Goal: Book appointment/travel/reservation

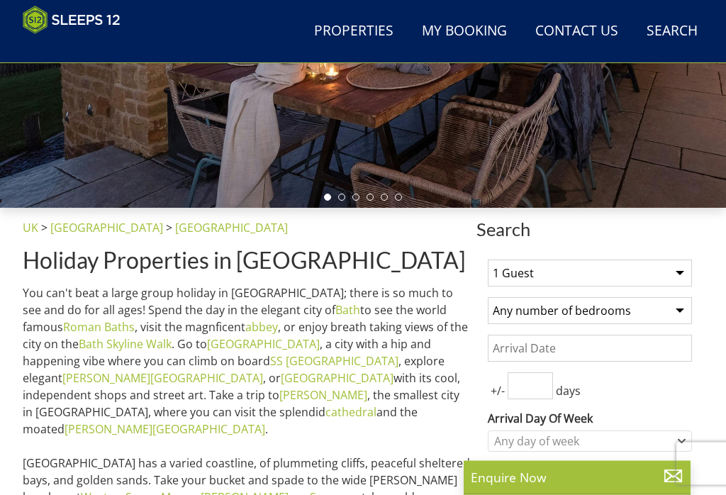
scroll to position [311, 0]
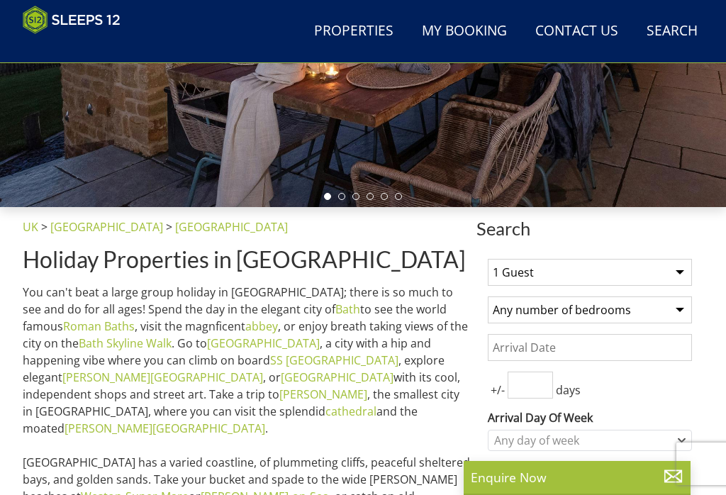
click at [689, 281] on select "1 Guest 2 Guests 3 Guests 4 Guests 5 Guests 6 Guests 7 Guests 8 Guests 9 Guests…" at bounding box center [590, 272] width 204 height 27
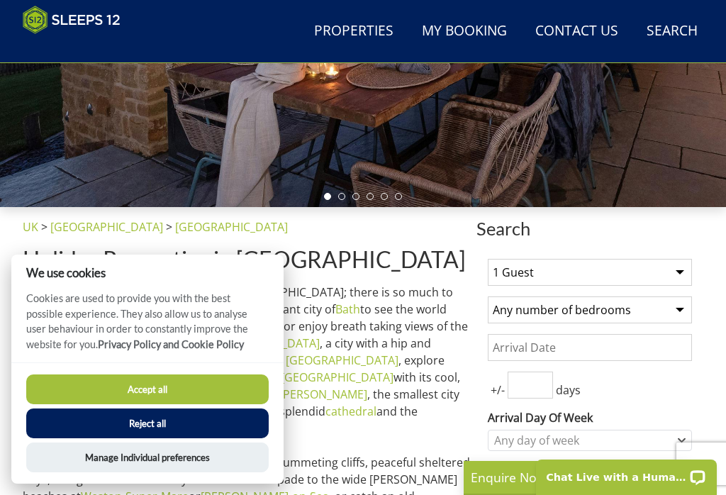
scroll to position [0, 0]
select select "12"
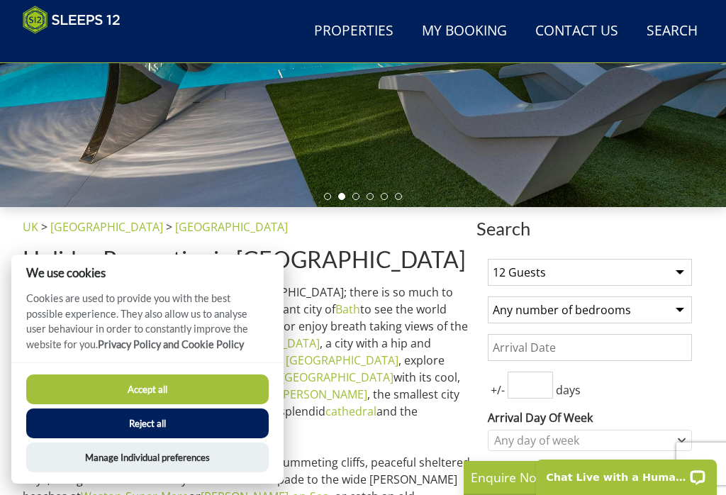
click at [687, 310] on select "Any number of bedrooms 1 Bedroom 2 Bedrooms 3 Bedrooms 4 Bedrooms 5 Bedrooms 6 …" at bounding box center [590, 309] width 204 height 27
select select "7"
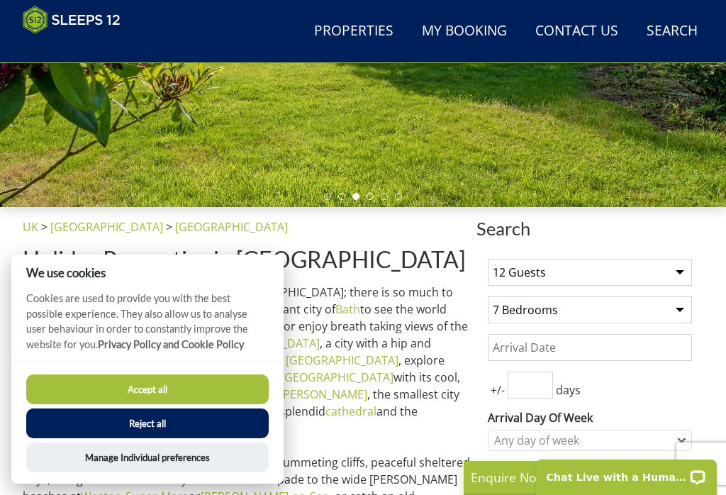
click at [167, 404] on button "Accept all" at bounding box center [147, 389] width 242 height 30
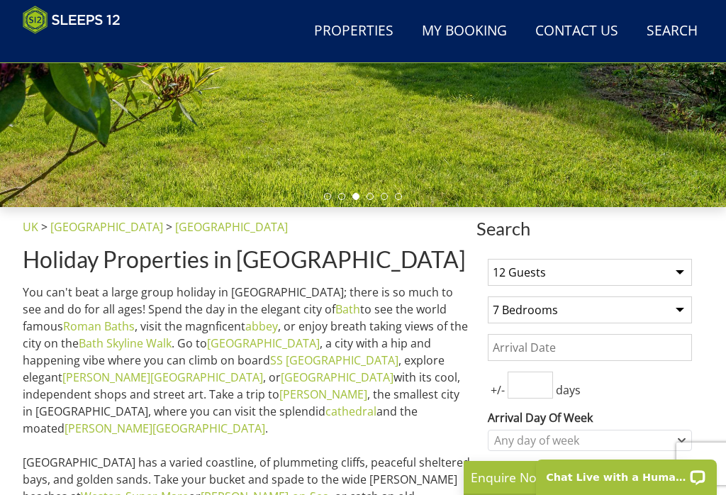
click at [522, 334] on input "Date" at bounding box center [590, 347] width 204 height 27
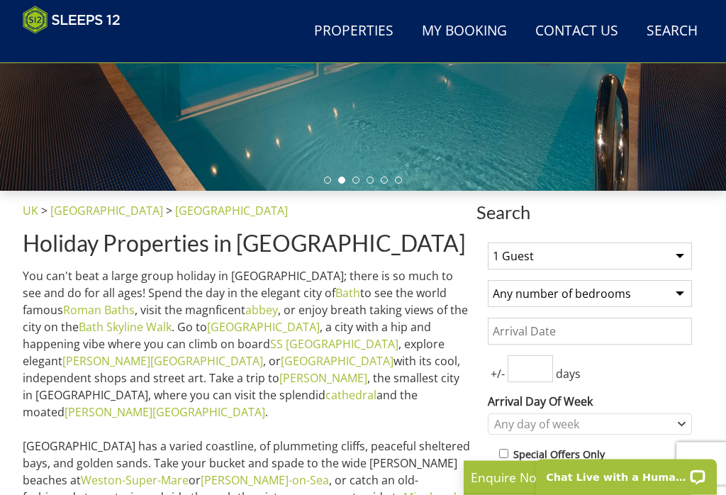
scroll to position [327, 0]
click at [682, 259] on select "1 Guest 2 Guests 3 Guests 4 Guests 5 Guests 6 Guests 7 Guests 8 Guests 9 Guests…" at bounding box center [590, 255] width 204 height 27
select select "12"
click at [687, 301] on select "Any number of bedrooms 1 Bedroom 2 Bedrooms 3 Bedrooms 4 Bedrooms 5 Bedrooms 6 …" at bounding box center [590, 293] width 204 height 27
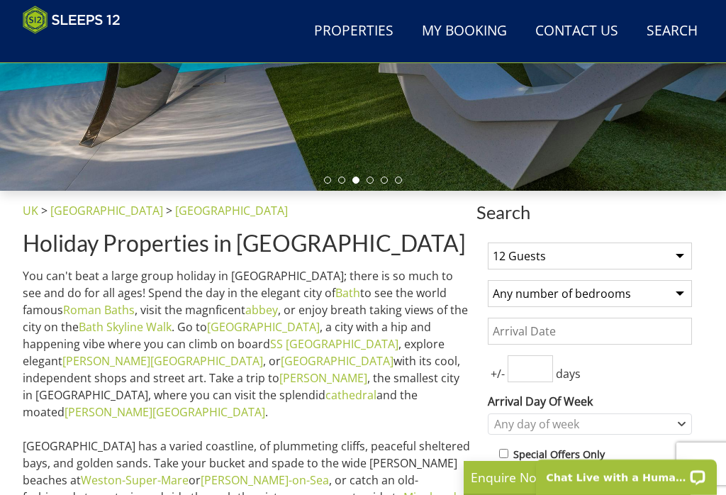
select select "7"
click at [510, 337] on input "Date" at bounding box center [590, 331] width 204 height 27
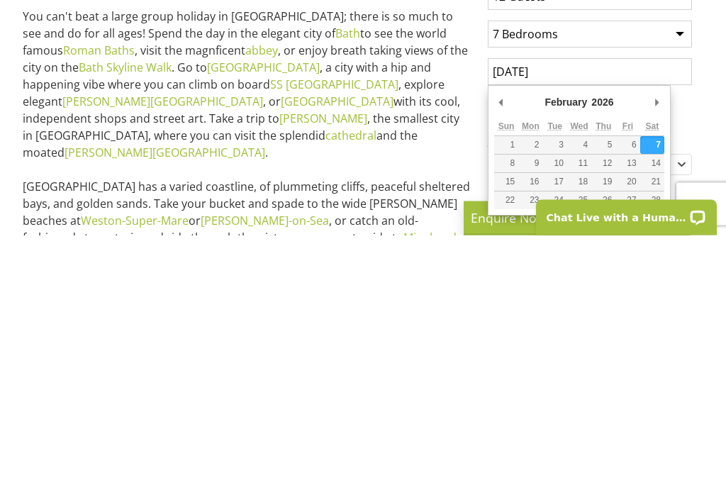
scroll to position [586, 0]
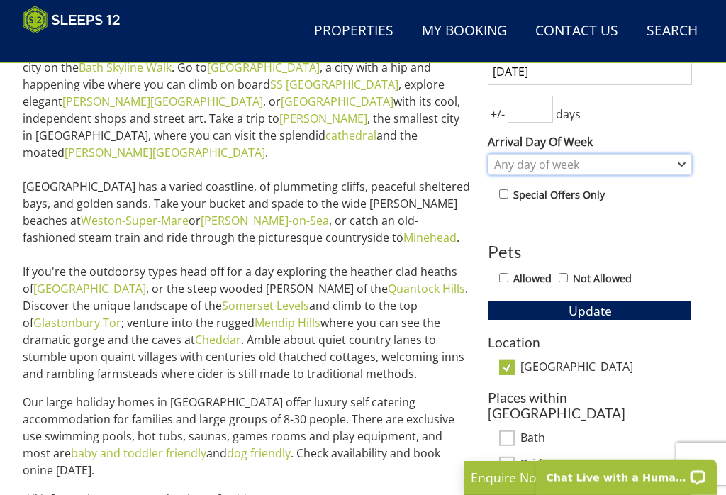
click at [683, 166] on icon "Combobox" at bounding box center [682, 164] width 6 height 3
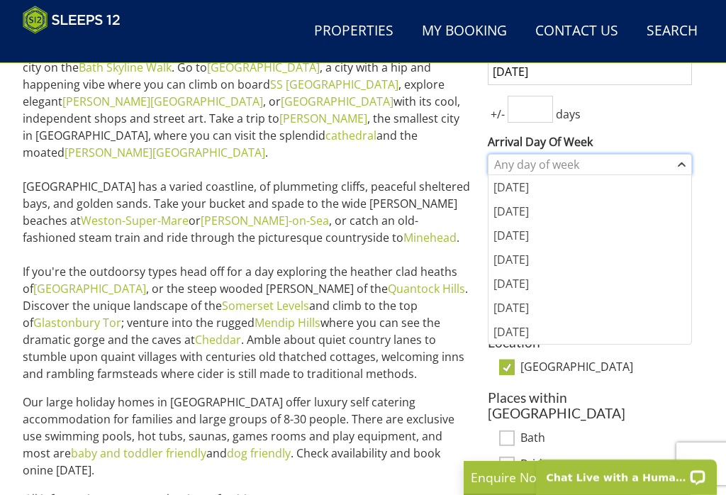
click at [690, 162] on div "Any day of week" at bounding box center [590, 164] width 204 height 21
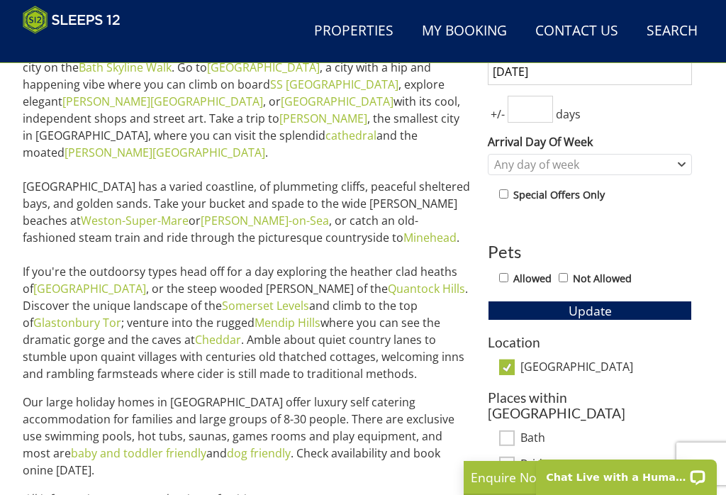
click at [570, 67] on input "[DATE]" at bounding box center [590, 71] width 204 height 27
click at [581, 74] on input "[DATE]" at bounding box center [590, 71] width 204 height 27
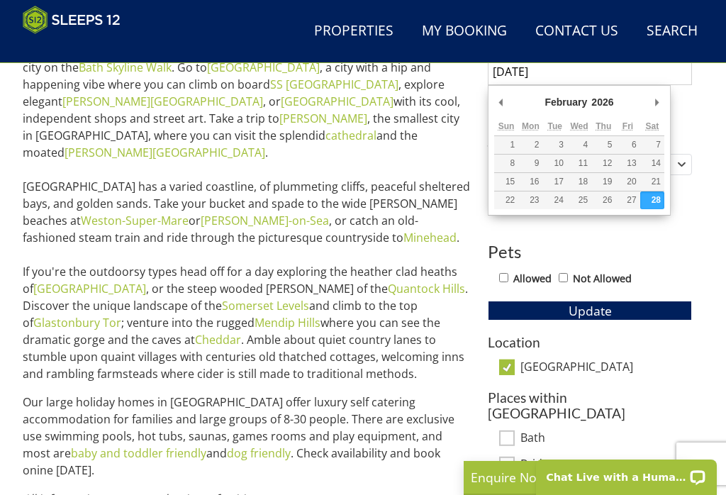
type input "[DATE]"
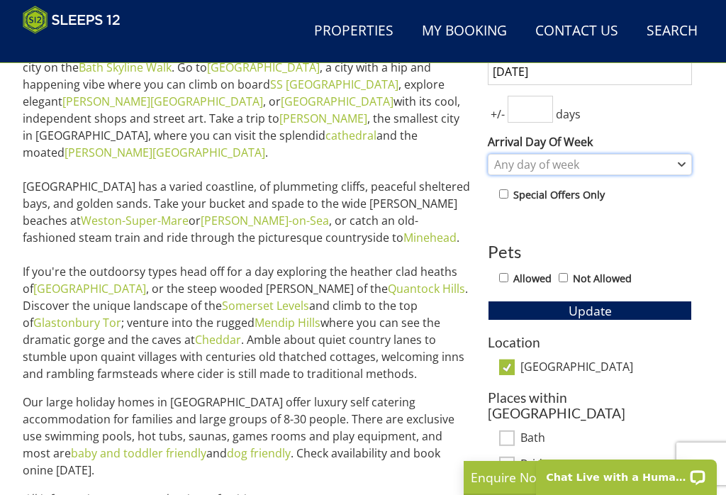
click at [691, 164] on div "Any day of week" at bounding box center [590, 164] width 204 height 21
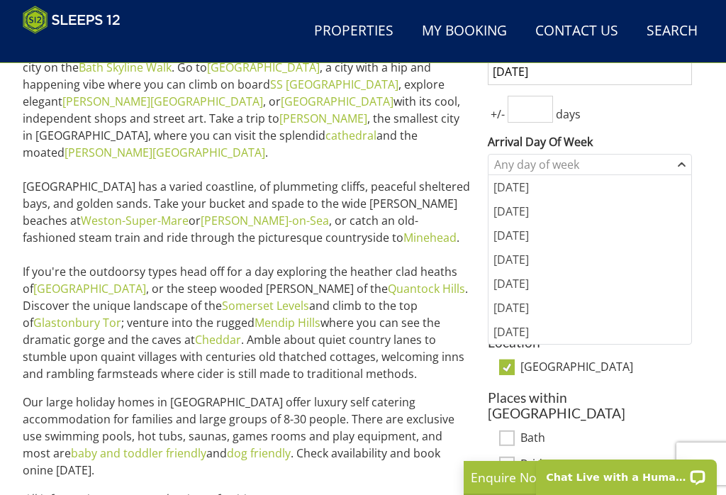
click at [519, 289] on div "[DATE]" at bounding box center [589, 284] width 203 height 24
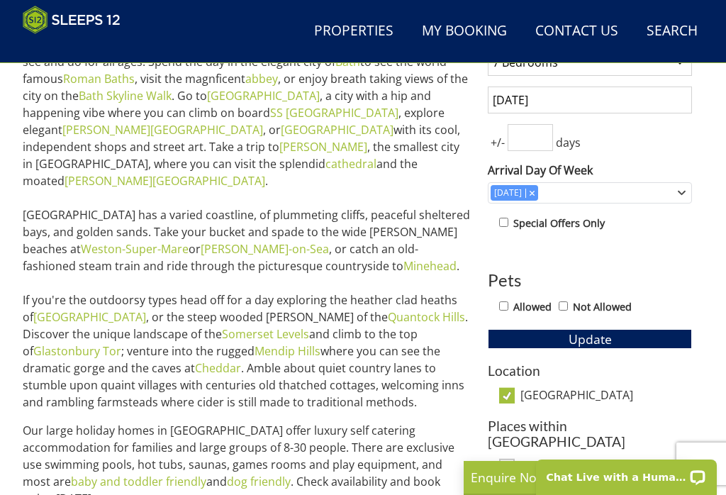
click at [528, 138] on input "number" at bounding box center [530, 137] width 45 height 27
type input "2"
click at [519, 308] on label "Allowed" at bounding box center [532, 307] width 38 height 16
click at [508, 308] on input "Allowed" at bounding box center [503, 305] width 9 height 9
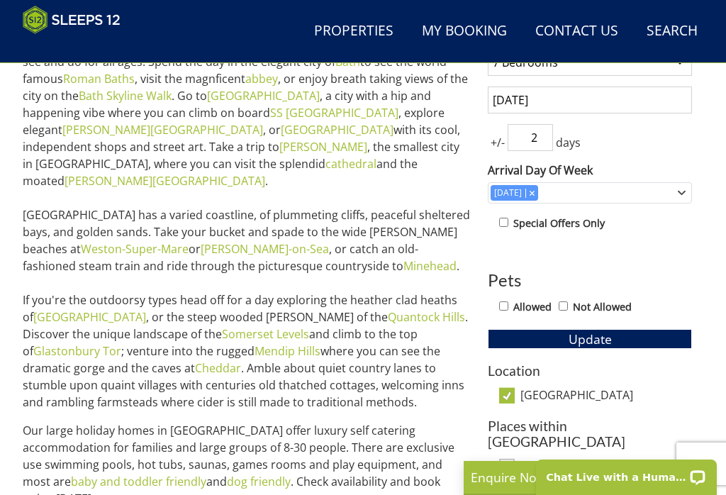
checkbox input "true"
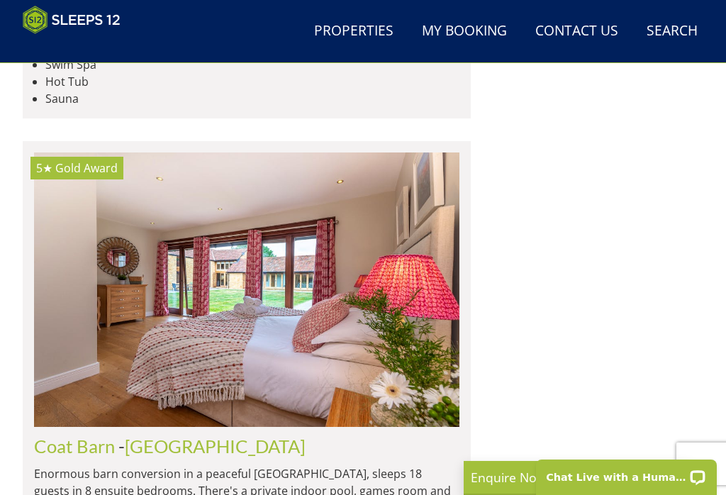
scroll to position [4824, 0]
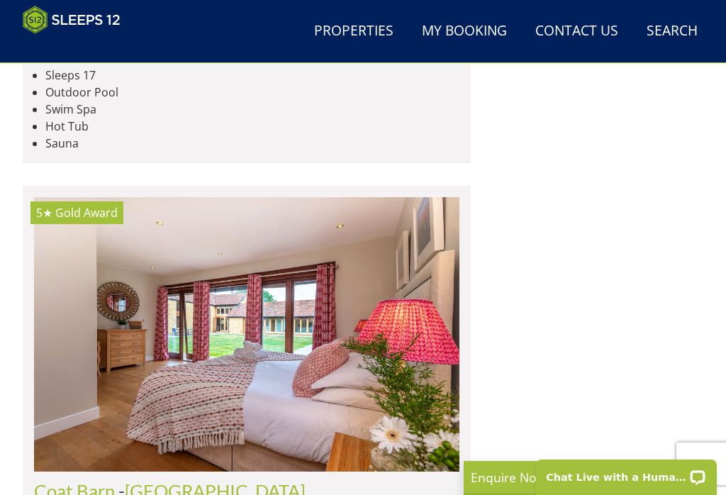
click at [249, 267] on img at bounding box center [246, 334] width 425 height 274
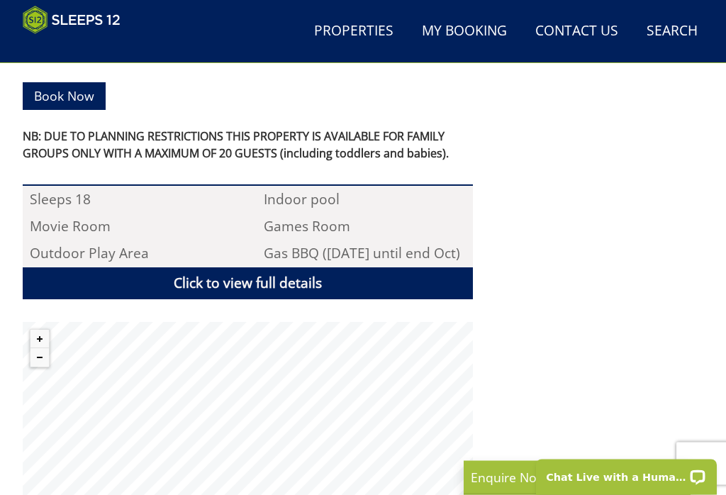
scroll to position [873, 0]
click at [246, 299] on link "Click to view full details" at bounding box center [248, 283] width 450 height 32
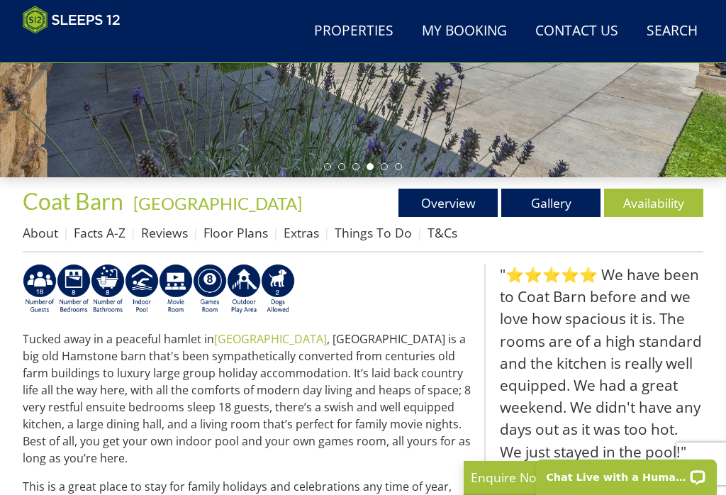
scroll to position [318, 0]
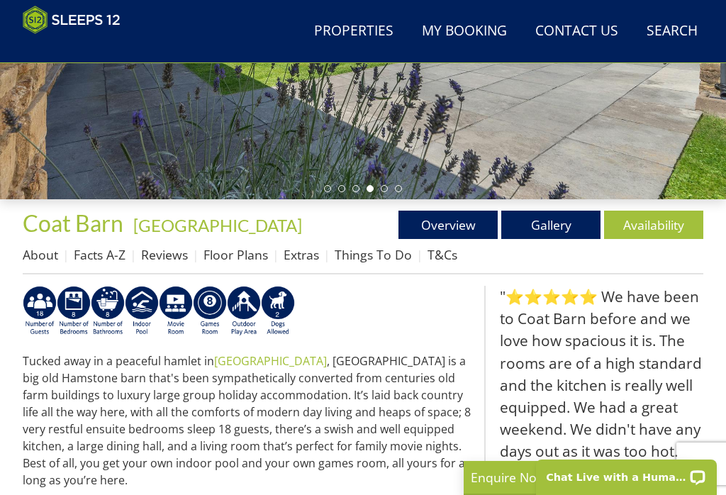
click at [551, 223] on link "Gallery" at bounding box center [550, 225] width 99 height 28
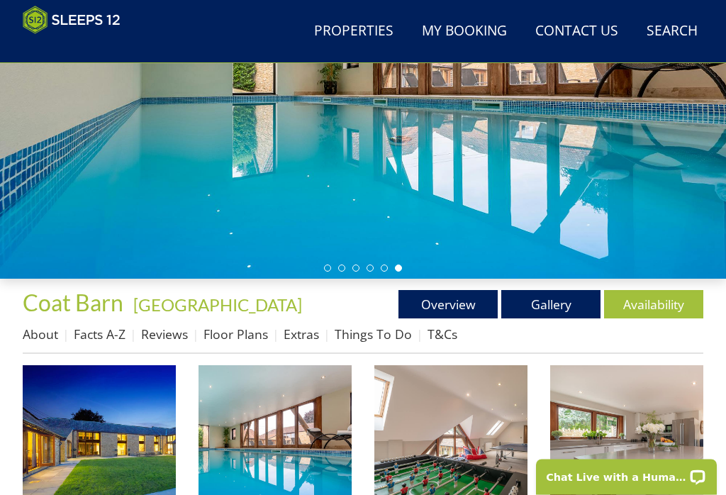
scroll to position [239, 0]
click at [462, 298] on link "Overview" at bounding box center [447, 304] width 99 height 28
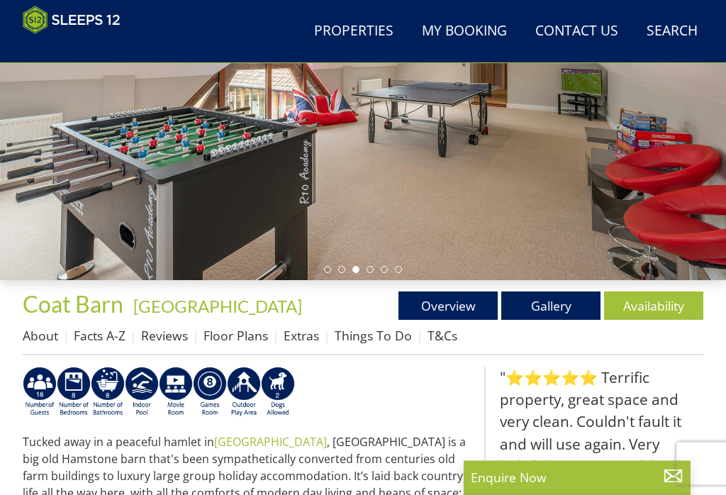
scroll to position [238, 0]
click at [652, 311] on link "Availability" at bounding box center [653, 305] width 99 height 28
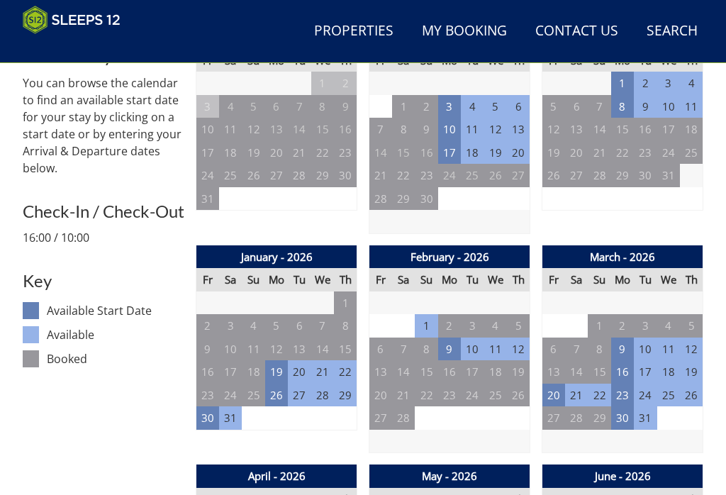
scroll to position [578, 0]
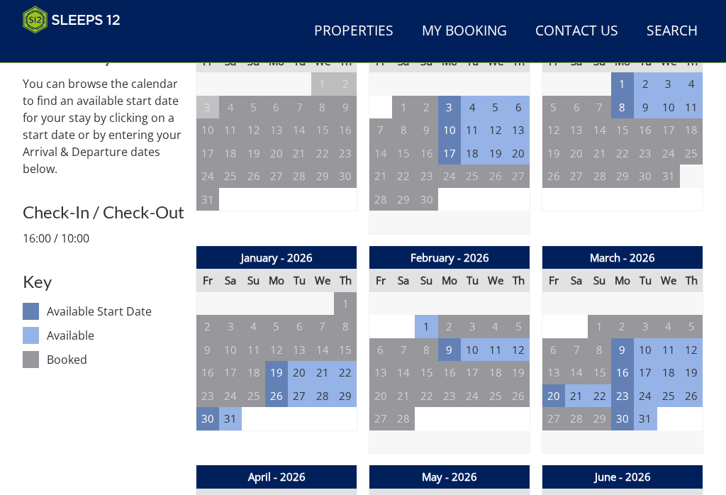
click at [379, 414] on td "27" at bounding box center [380, 418] width 23 height 23
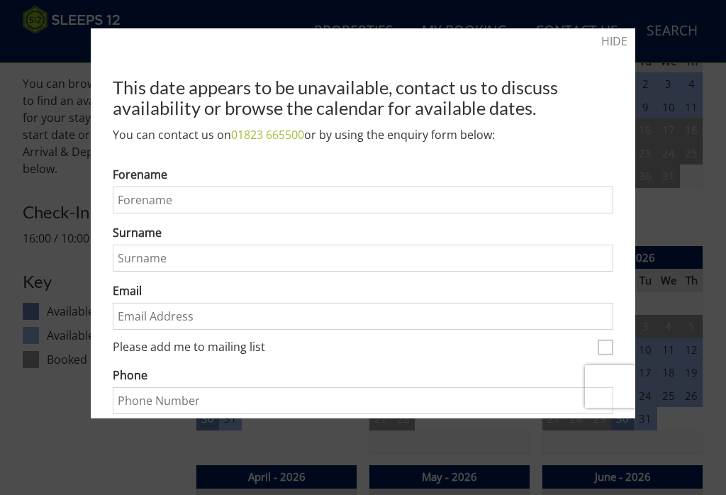
click at [619, 43] on link "HIDE" at bounding box center [614, 41] width 26 height 17
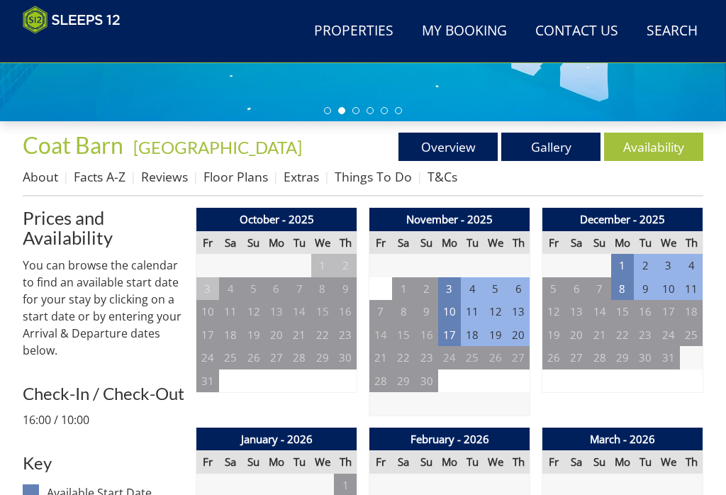
scroll to position [381, 0]
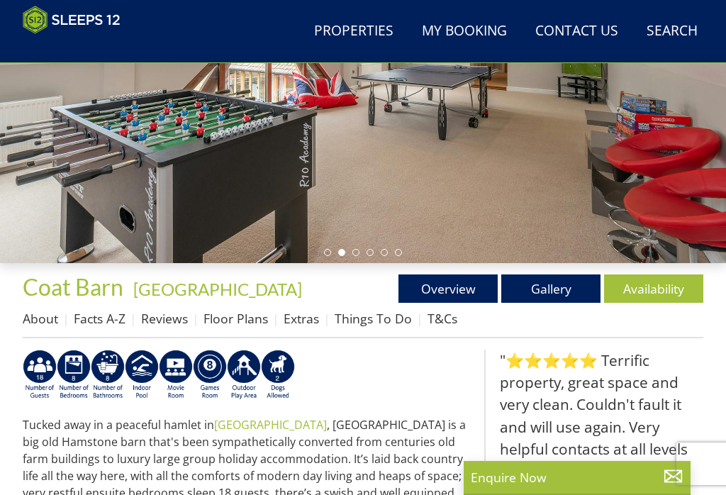
scroll to position [254, 0]
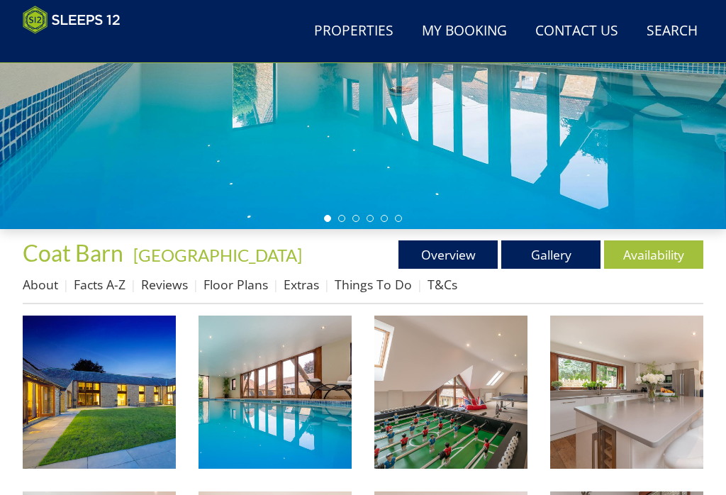
scroll to position [359, 0]
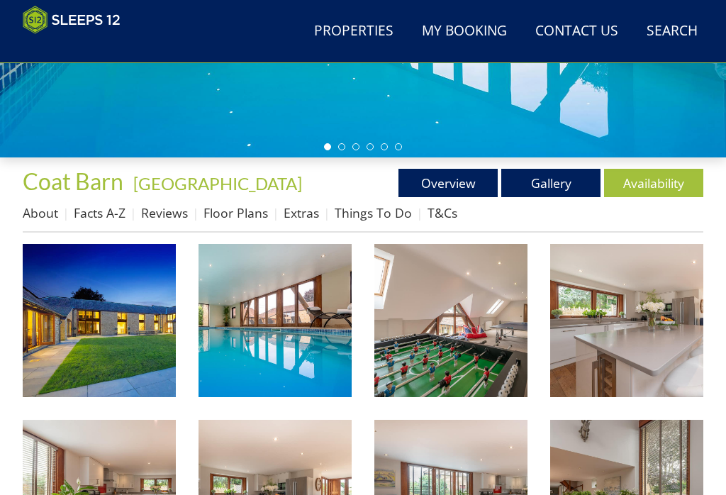
scroll to position [404, 0]
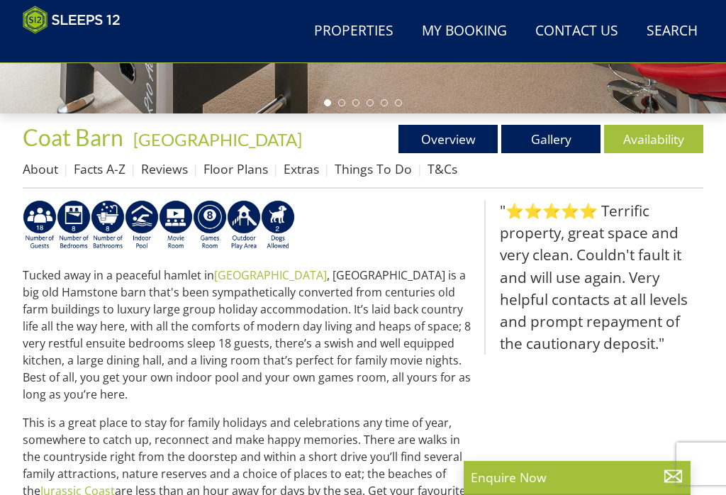
select select "12"
select select "7"
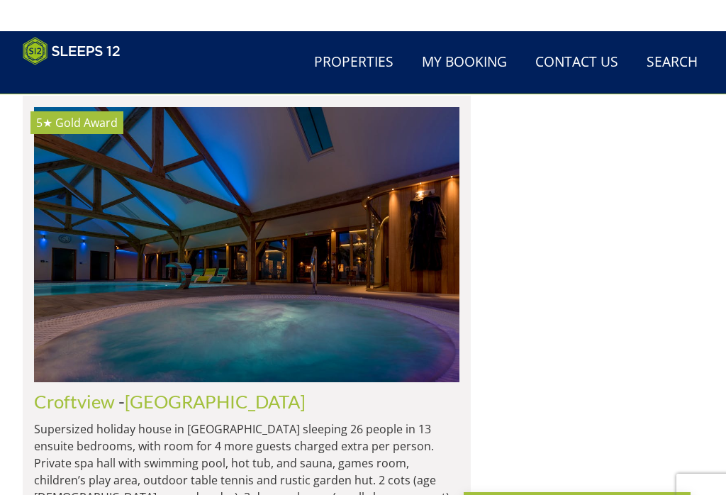
scroll to position [3782, 0]
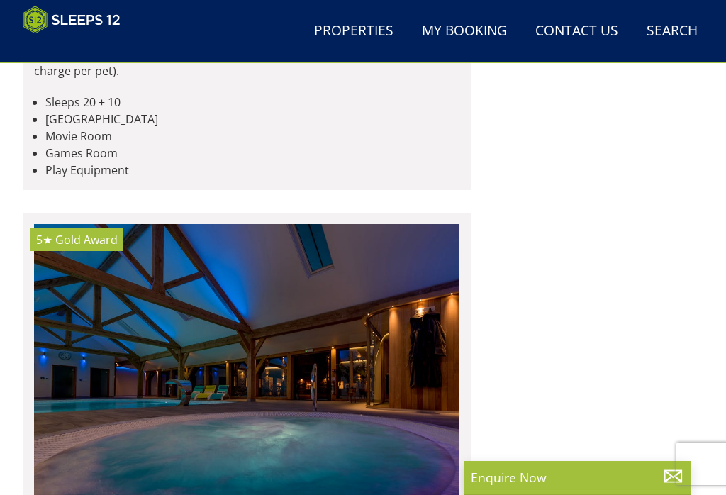
scroll to position [3685, 0]
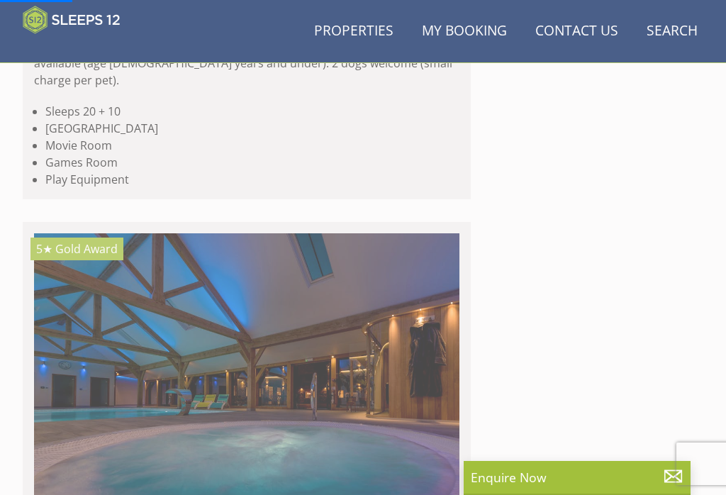
scroll to position [3736, 0]
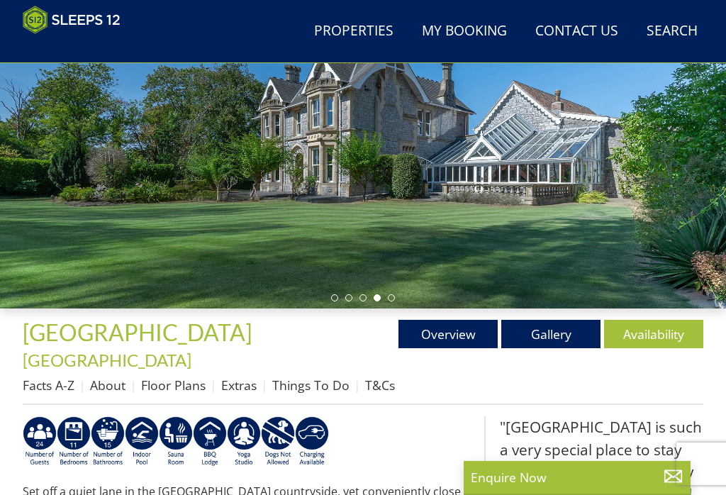
scroll to position [208, 0]
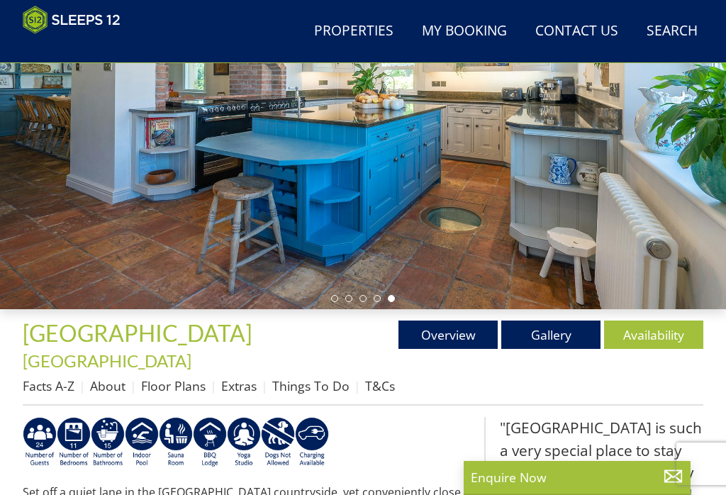
click at [560, 340] on link "Gallery" at bounding box center [550, 334] width 99 height 28
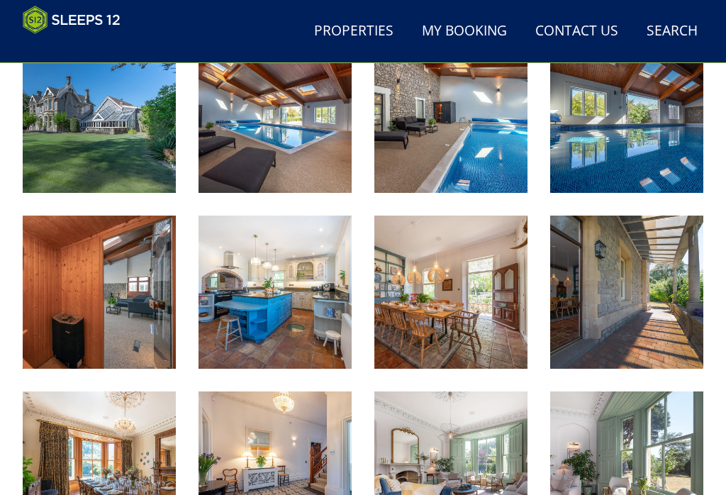
scroll to position [647, 0]
